Goal: Check status

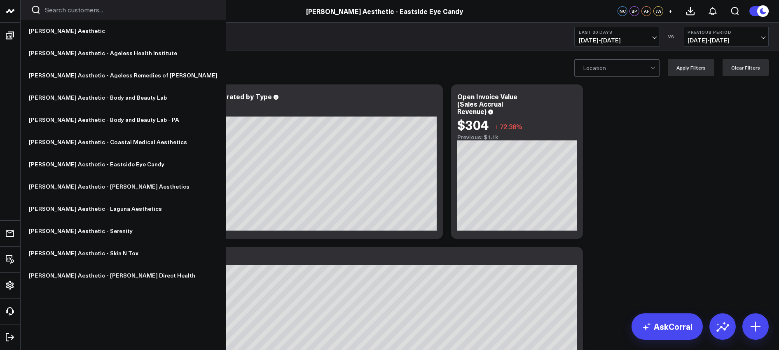
click at [12, 9] on icon at bounding box center [12, 11] width 4 height 4
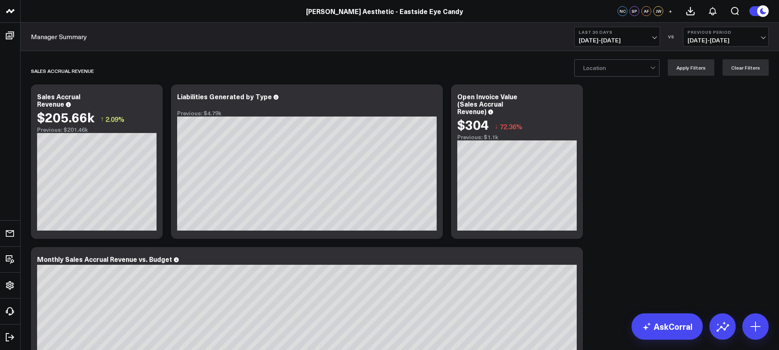
click at [605, 38] on span "[DATE] - [DATE]" at bounding box center [617, 40] width 77 height 7
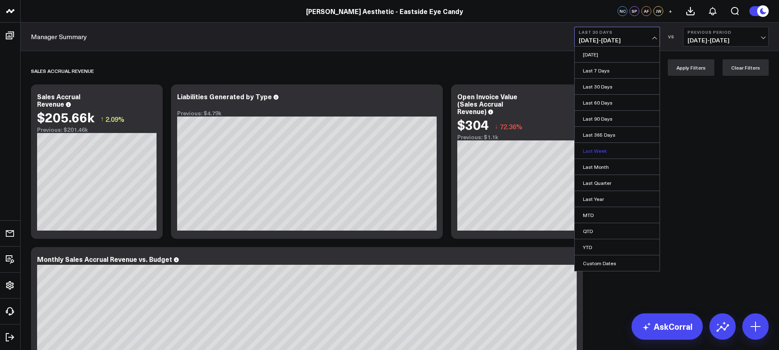
click at [596, 150] on link "Last Week" at bounding box center [617, 151] width 85 height 16
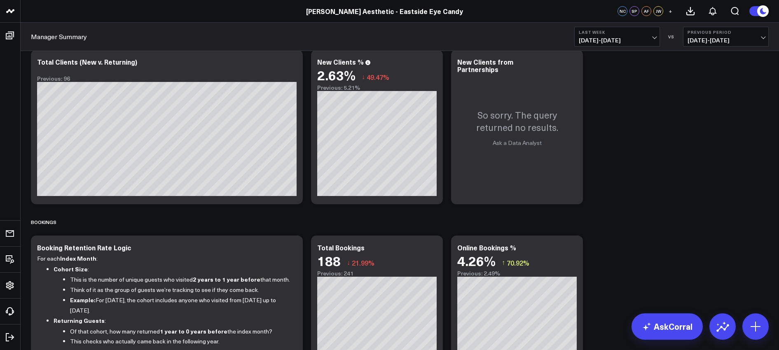
scroll to position [693, 0]
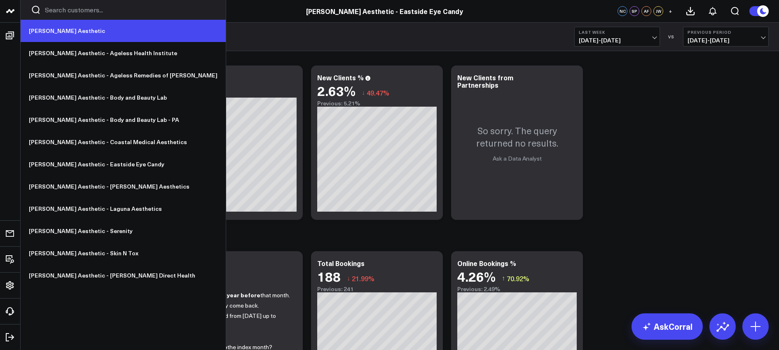
click at [62, 35] on link "[PERSON_NAME] Aesthetic" at bounding box center [123, 31] width 205 height 22
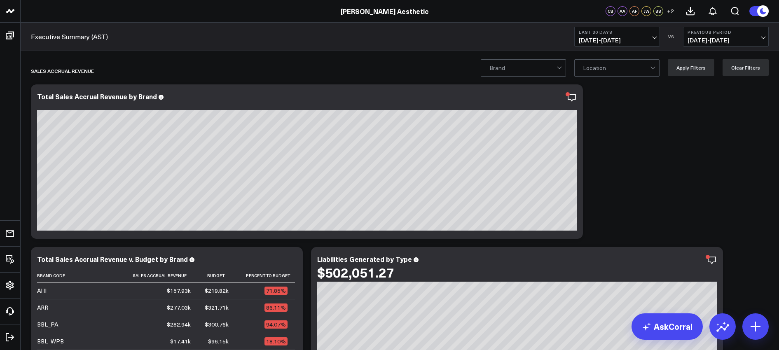
click at [620, 39] on span "[DATE] - [DATE]" at bounding box center [617, 40] width 77 height 7
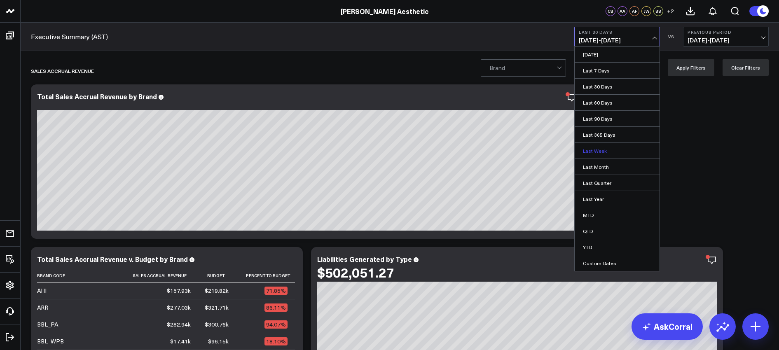
click at [594, 149] on link "Last Week" at bounding box center [617, 151] width 85 height 16
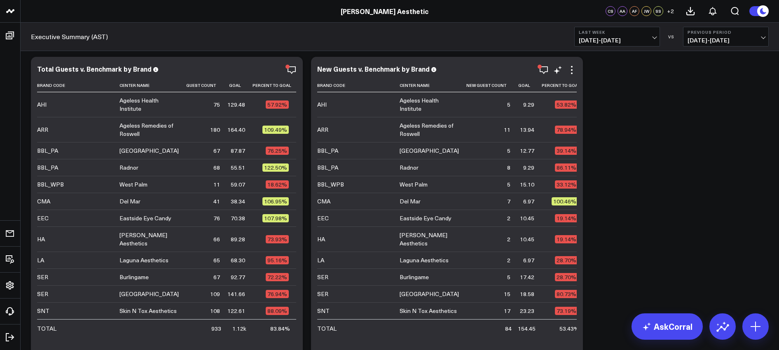
scroll to position [1849, 0]
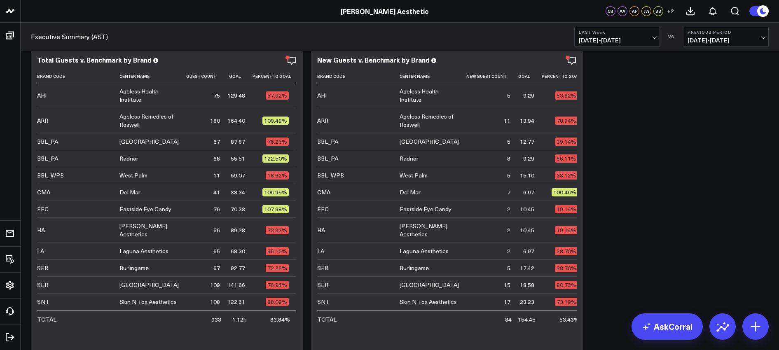
click at [615, 39] on span "08/31/25 - 09/06/25" at bounding box center [617, 40] width 77 height 7
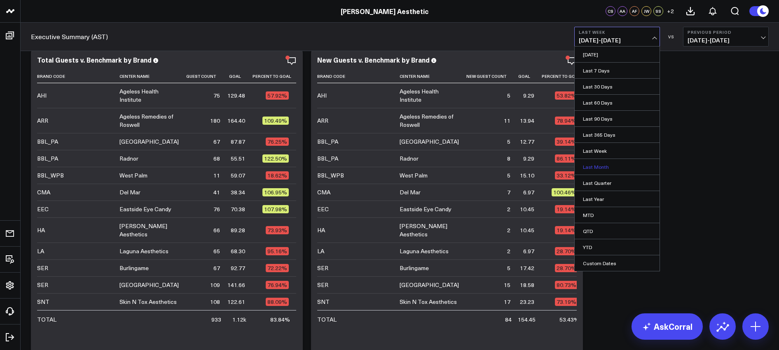
click at [590, 170] on link "Last Month" at bounding box center [617, 167] width 85 height 16
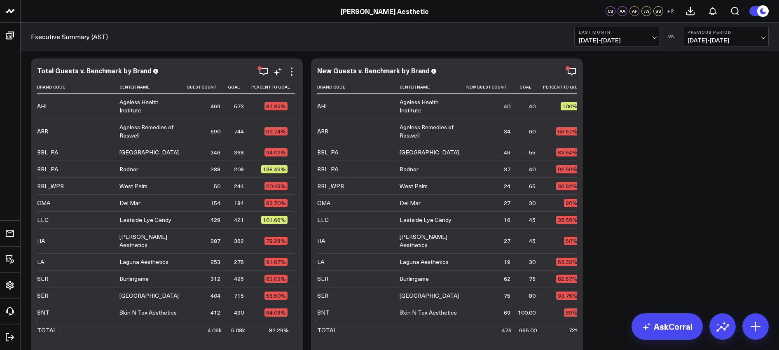
scroll to position [1840, 0]
